Goal: Information Seeking & Learning: Learn about a topic

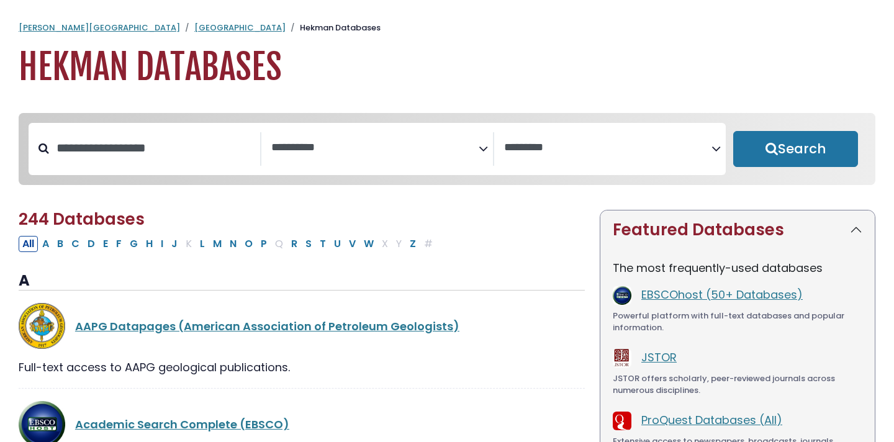
select select "Database Subject Filter"
select select "Database Vendors Filter"
click at [194, 23] on link "[GEOGRAPHIC_DATA]" at bounding box center [239, 28] width 91 height 12
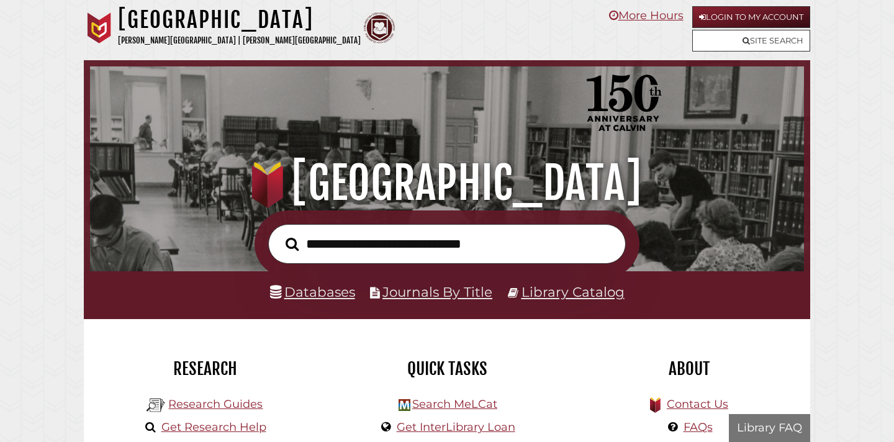
scroll to position [236, 708]
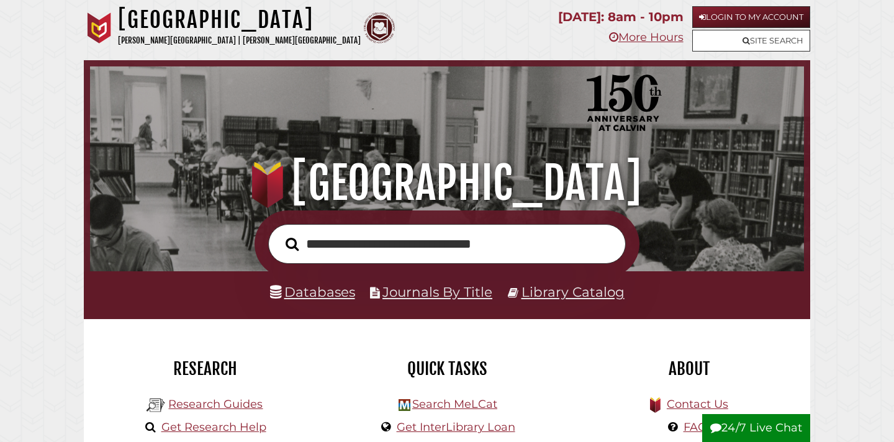
type input "**********"
click at [279, 234] on button "Search" at bounding box center [291, 244] width 25 height 20
